Goal: Navigation & Orientation: Find specific page/section

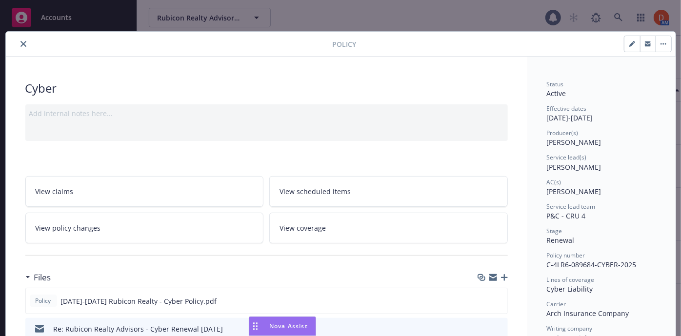
click at [20, 45] on icon "close" at bounding box center [23, 44] width 6 height 6
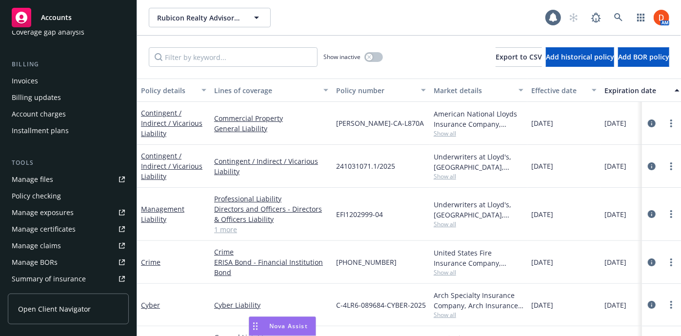
scroll to position [216, 0]
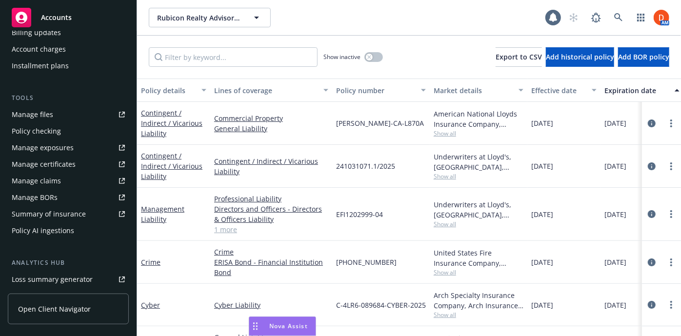
click at [82, 229] on div "Policy AI ingestions" at bounding box center [68, 231] width 113 height 16
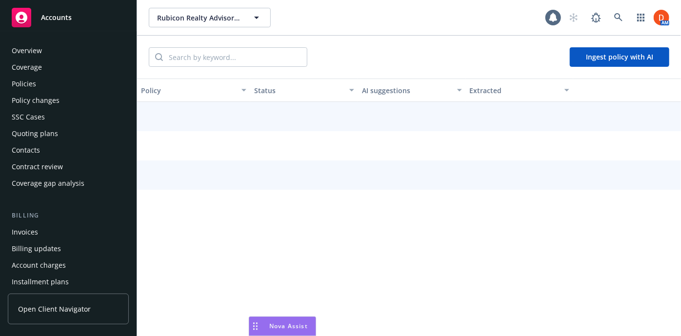
scroll to position [263, 0]
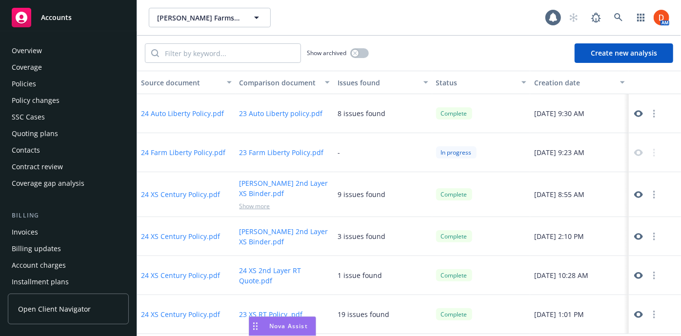
scroll to position [137, 0]
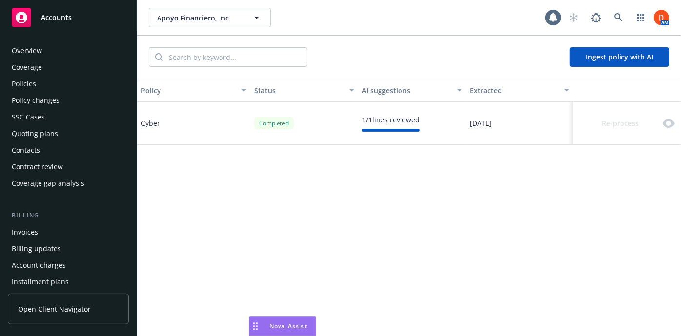
scroll to position [237, 0]
